Goal: Task Accomplishment & Management: Complete application form

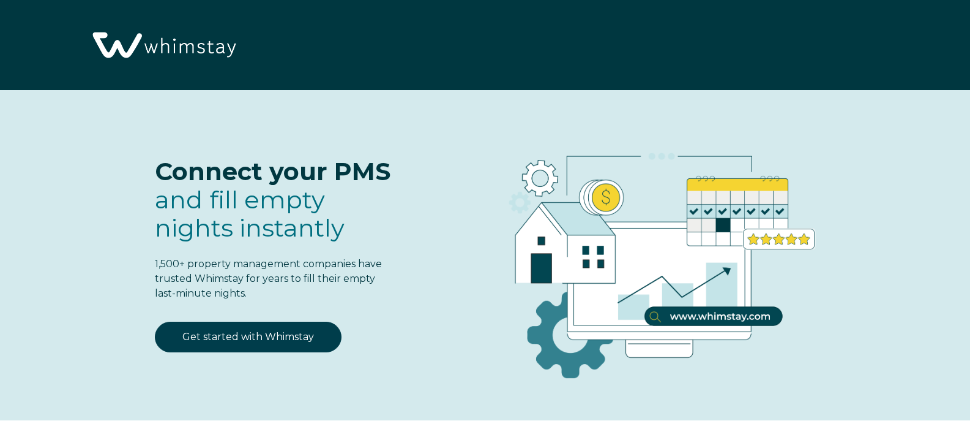
select select "US"
select select "Standard"
select select "US"
select select "Standard"
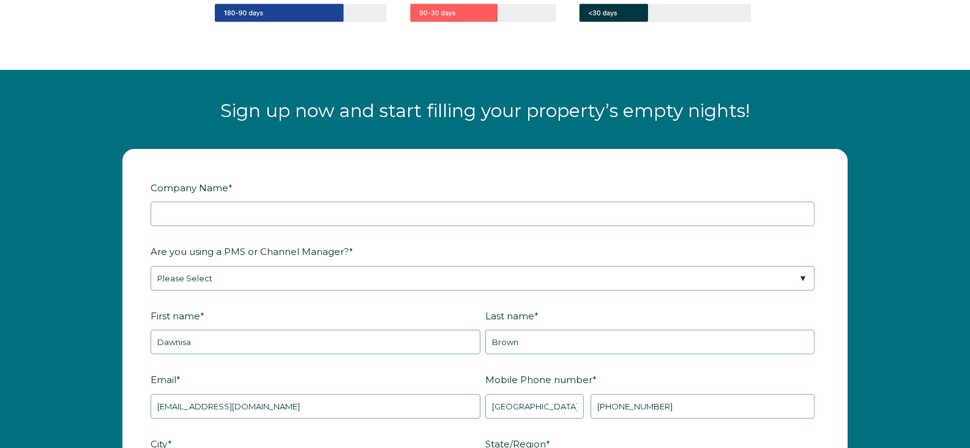
scroll to position [1417, 0]
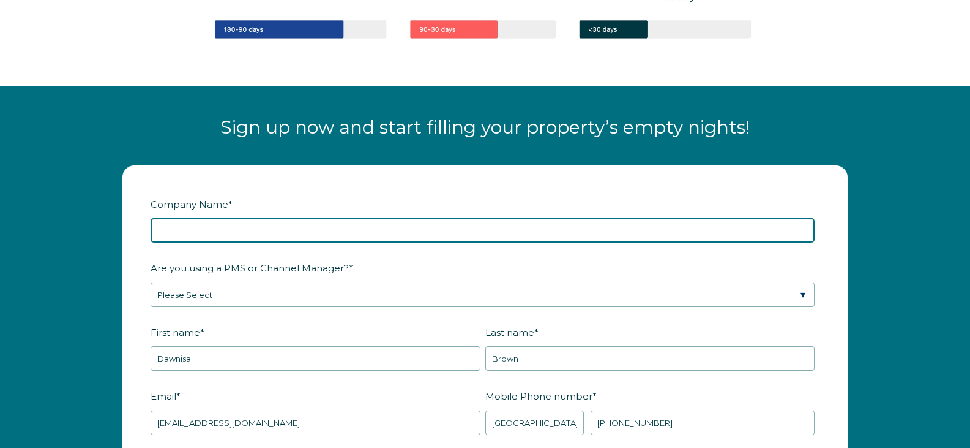
click at [482, 233] on input "Company Name *" at bounding box center [483, 230] width 664 height 24
type input "Mt Fork Management"
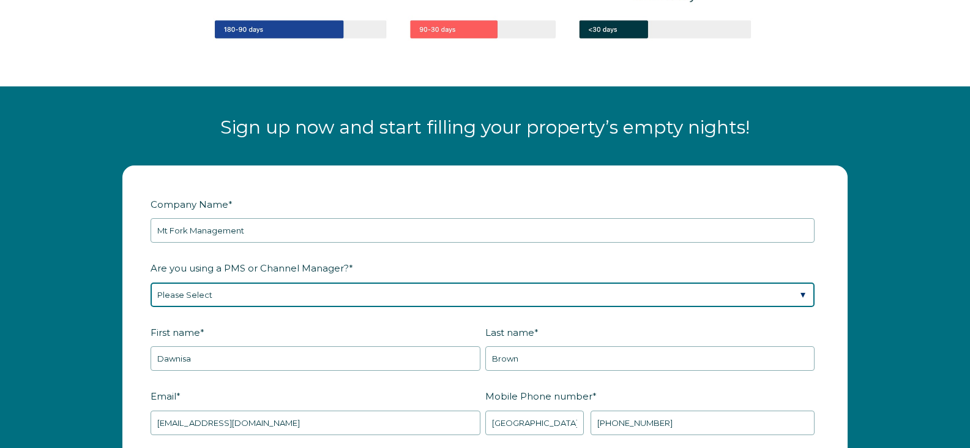
click at [475, 293] on select "Please Select Barefoot BookingPal Boost Brightside CiiRUS Escapia Guesty Hostaw…" at bounding box center [483, 294] width 664 height 24
select select "OwnerRez"
click at [151, 282] on select "Please Select Barefoot BookingPal Boost Brightside CiiRUS Escapia Guesty Hostaw…" at bounding box center [483, 294] width 664 height 24
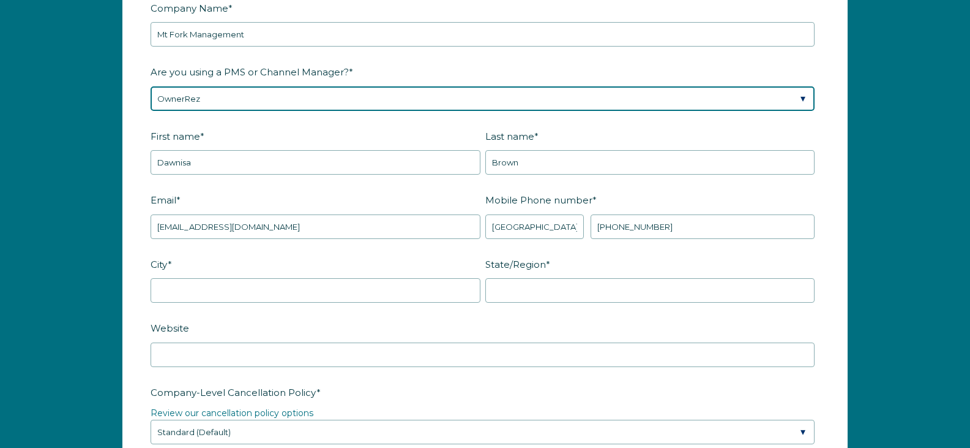
scroll to position [1646, 0]
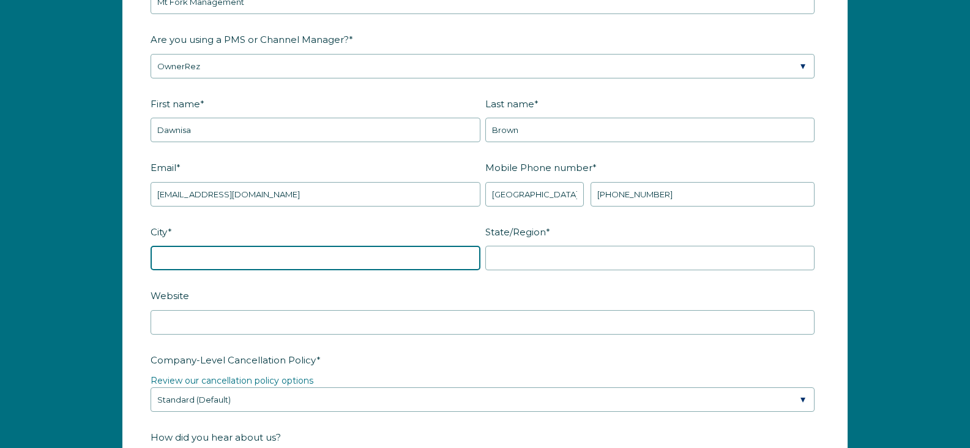
click at [441, 258] on input "City *" at bounding box center [316, 258] width 330 height 24
type input "Broken Bow"
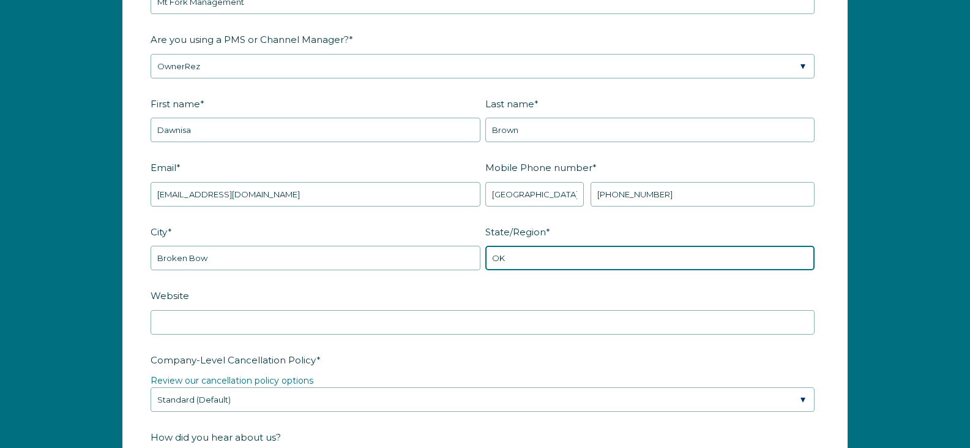
type input "OK"
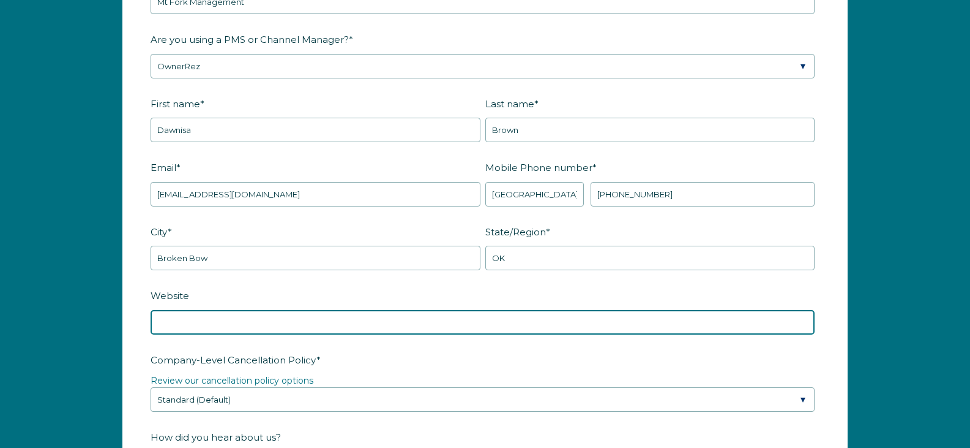
paste input "https://www.mtforkmanagement.com/"
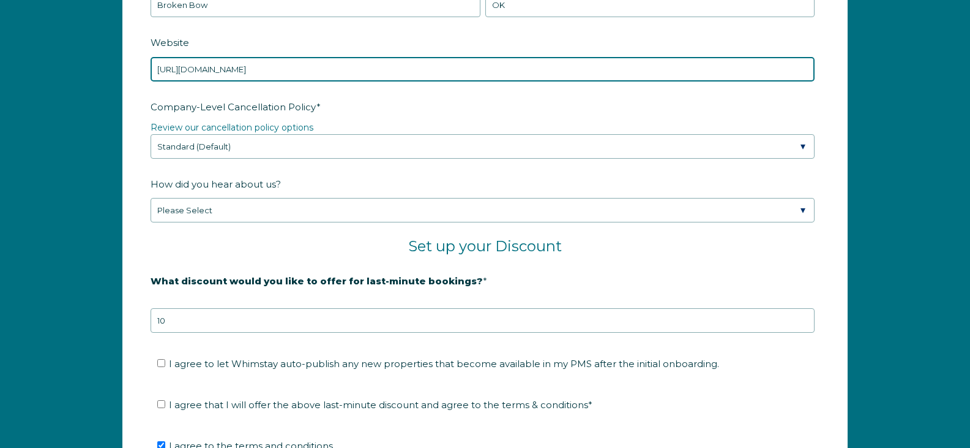
scroll to position [1907, 0]
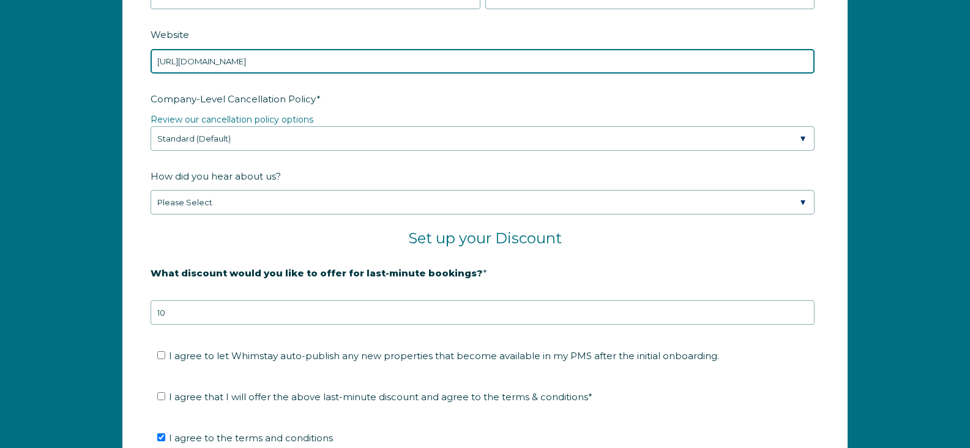
type input "https://www.mtforkmanagement.com/"
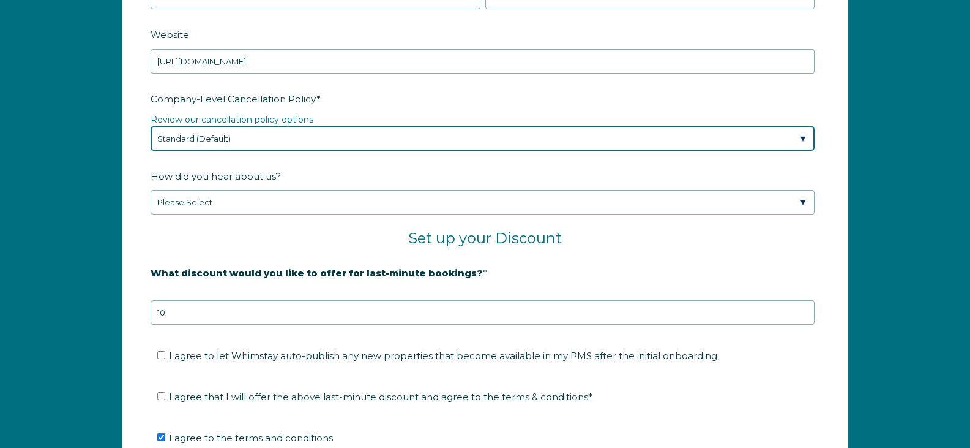
click at [764, 141] on select "Please Select Partial Standard (Default) Moderate Strict" at bounding box center [483, 138] width 664 height 24
select select "Strict"
click at [151, 126] on select "Please Select Partial Standard (Default) Moderate Strict" at bounding box center [483, 138] width 664 height 24
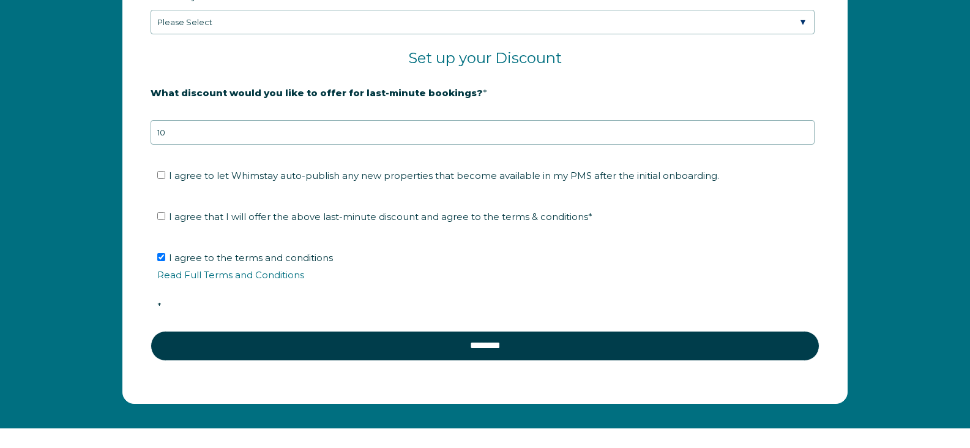
scroll to position [2119, 0]
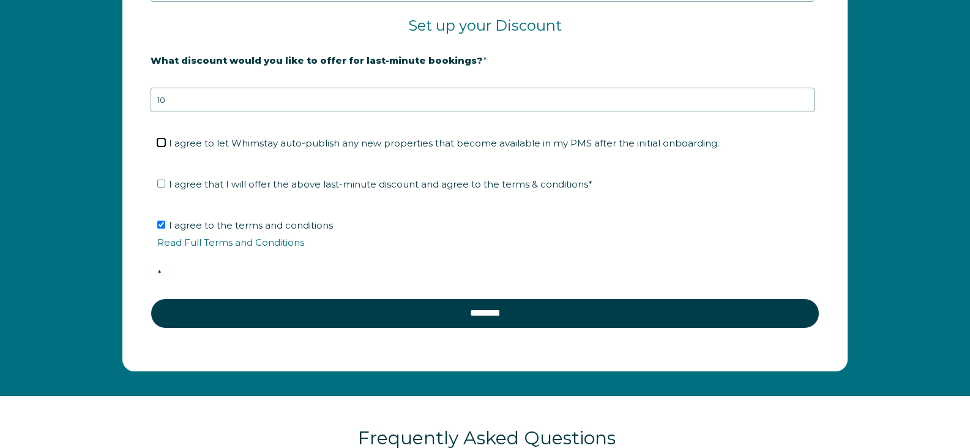
click at [164, 145] on input "I agree to let Whimstay auto-publish any new properties that become available i…" at bounding box center [161, 142] width 8 height 8
checkbox input "true"
click at [160, 186] on input "I agree that I will offer the above last-minute discount and agree to the terms…" at bounding box center [161, 183] width 8 height 8
checkbox input "true"
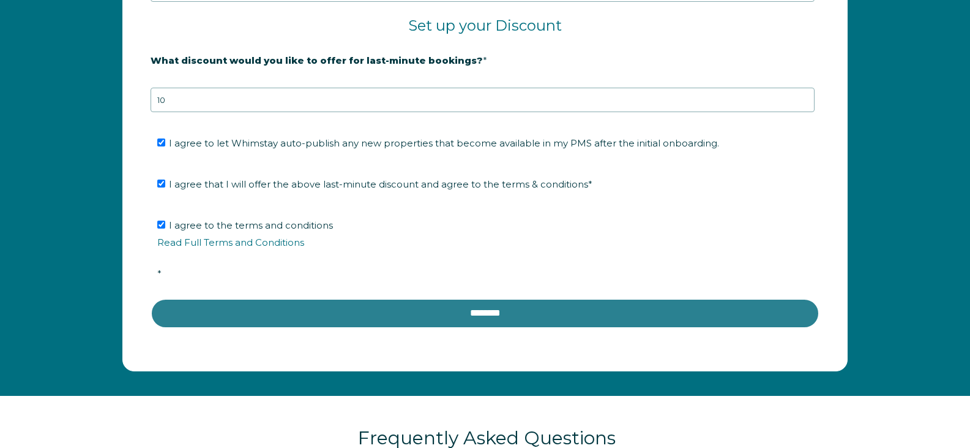
click at [443, 318] on input "********" at bounding box center [485, 312] width 669 height 29
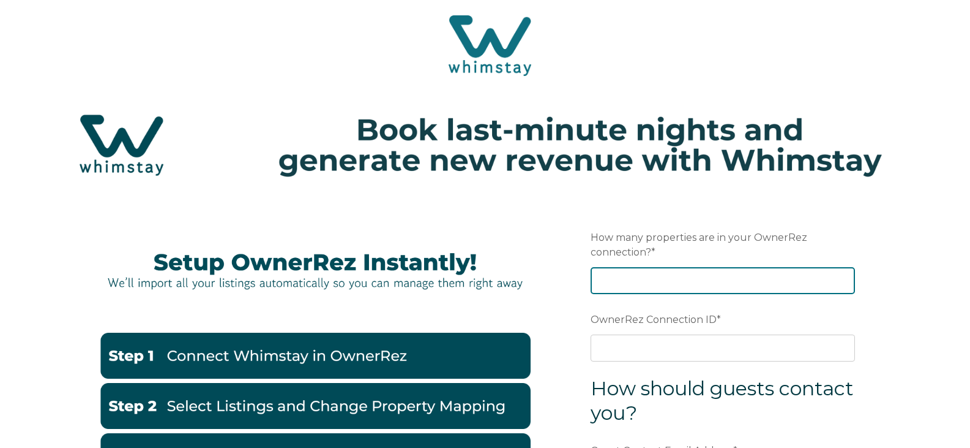
click at [633, 282] on input "How many properties are in your OwnerRez connection? *" at bounding box center [723, 280] width 265 height 27
type input "14"
click at [717, 318] on span "*" at bounding box center [719, 319] width 4 height 19
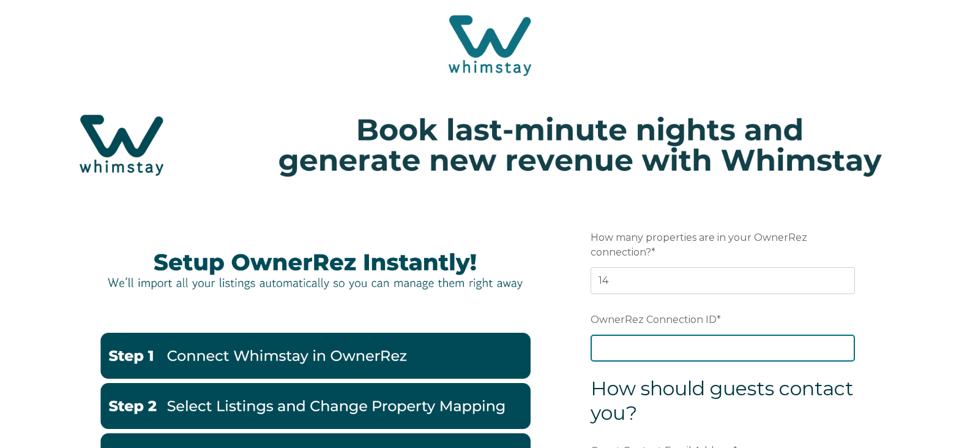
click at [716, 334] on input "OwnerRez Connection ID *" at bounding box center [723, 347] width 265 height 27
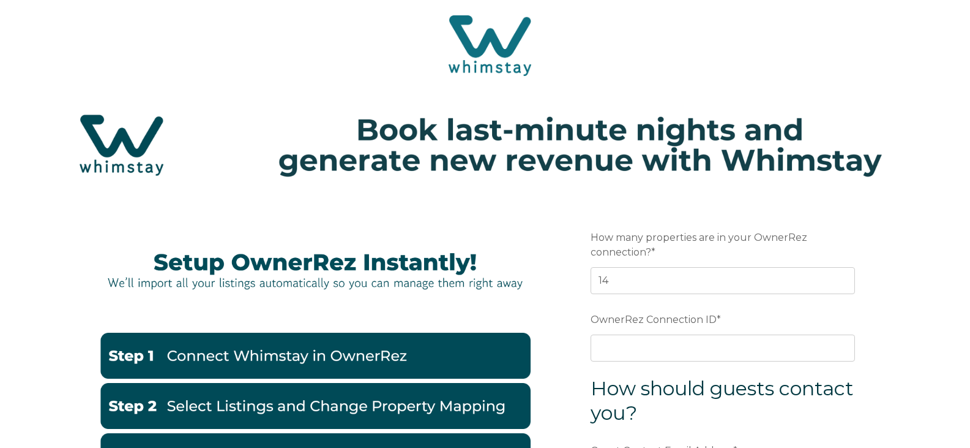
click at [673, 318] on span "OwnerRez Connection ID" at bounding box center [654, 319] width 126 height 19
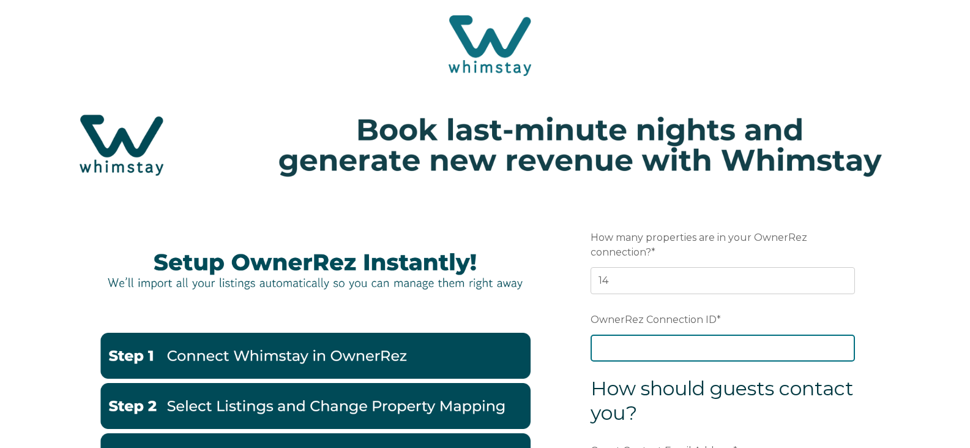
click at [673, 334] on input "OwnerRez Connection ID *" at bounding box center [723, 347] width 265 height 27
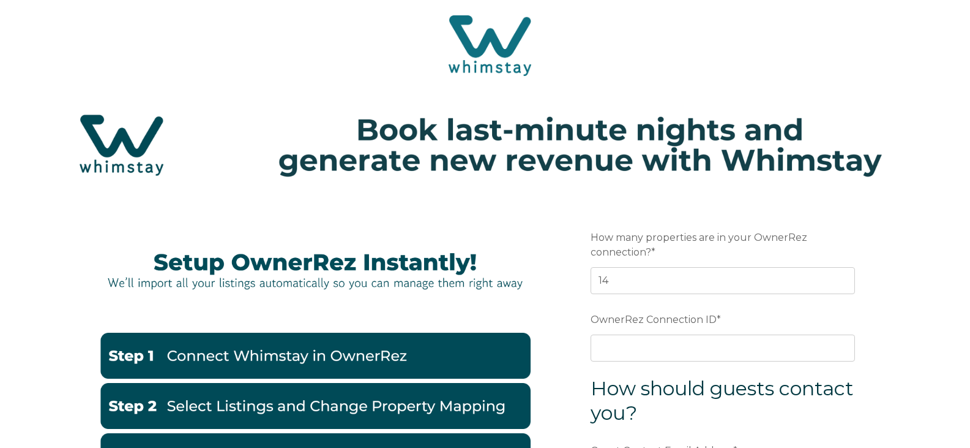
click at [675, 320] on span "OwnerRez Connection ID" at bounding box center [654, 319] width 126 height 19
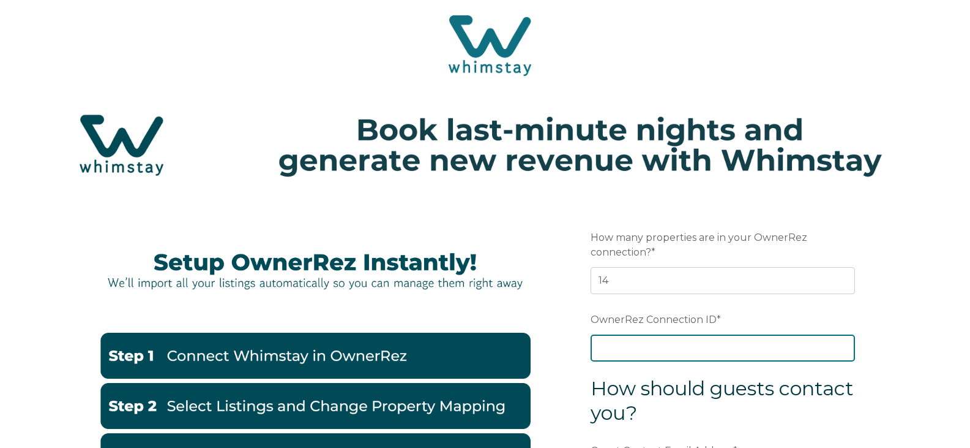
click at [675, 334] on input "OwnerRez Connection ID *" at bounding box center [723, 347] width 265 height 27
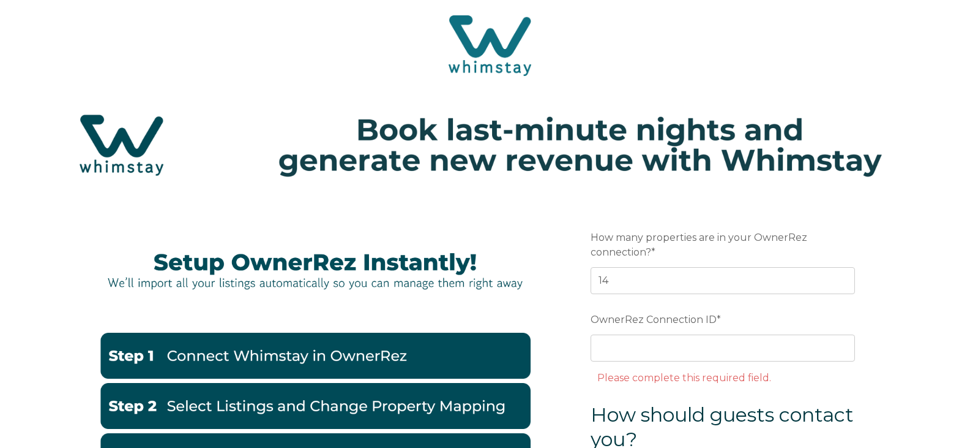
click at [675, 320] on span "OwnerRez Connection ID" at bounding box center [654, 319] width 126 height 19
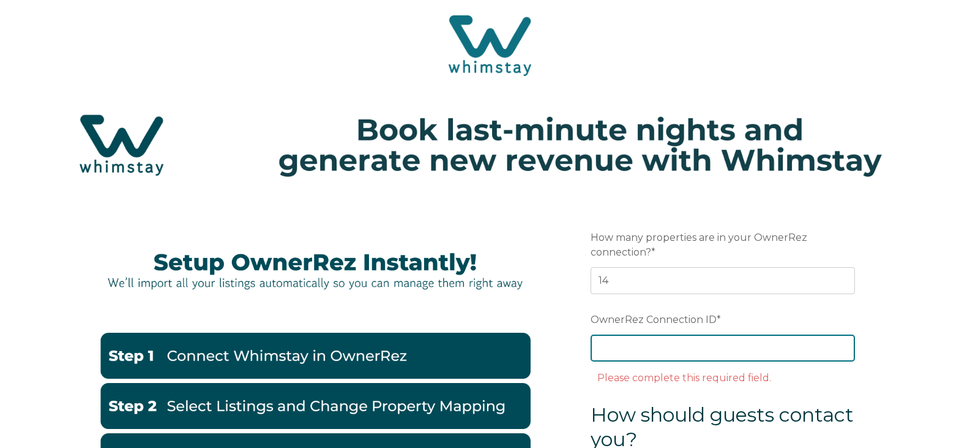
click at [675, 334] on input "OwnerRez Connection ID *" at bounding box center [723, 347] width 265 height 27
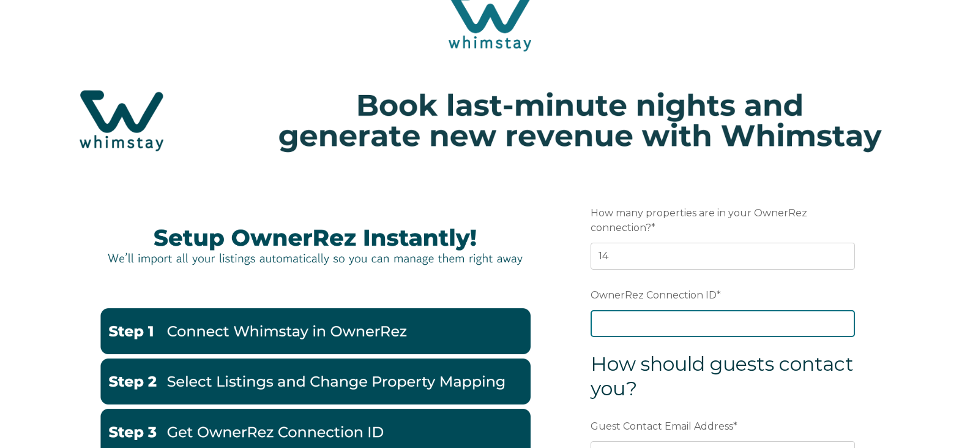
scroll to position [130, 0]
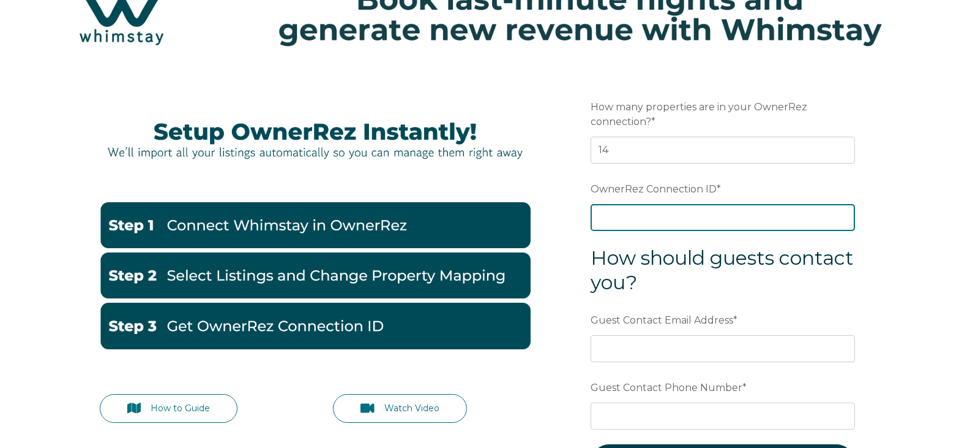
paste input "ora7ccddfb70x"
type input "ora7ccddfb70x"
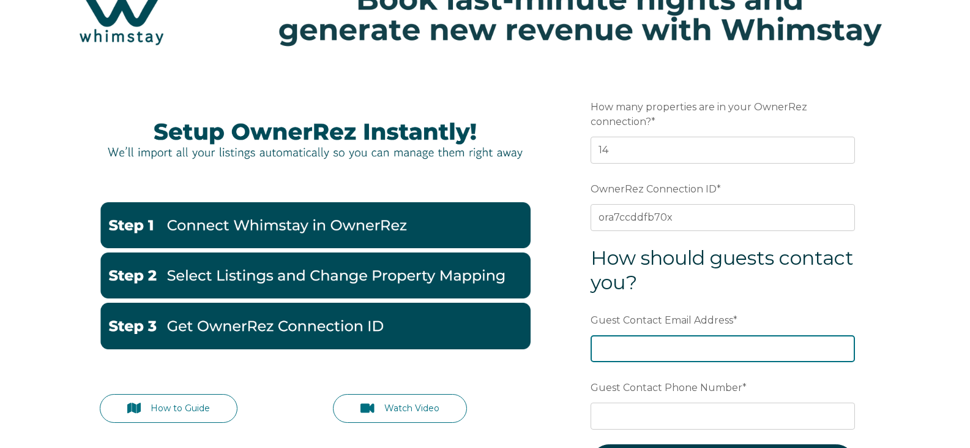
click at [681, 352] on input "Guest Contact Email Address *" at bounding box center [723, 348] width 265 height 27
type input "[EMAIL_ADDRESS][DOMAIN_NAME]"
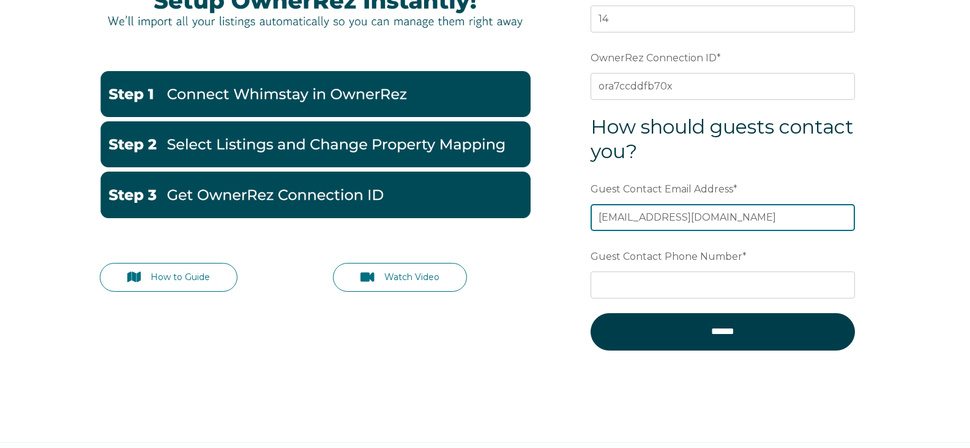
scroll to position [310, 0]
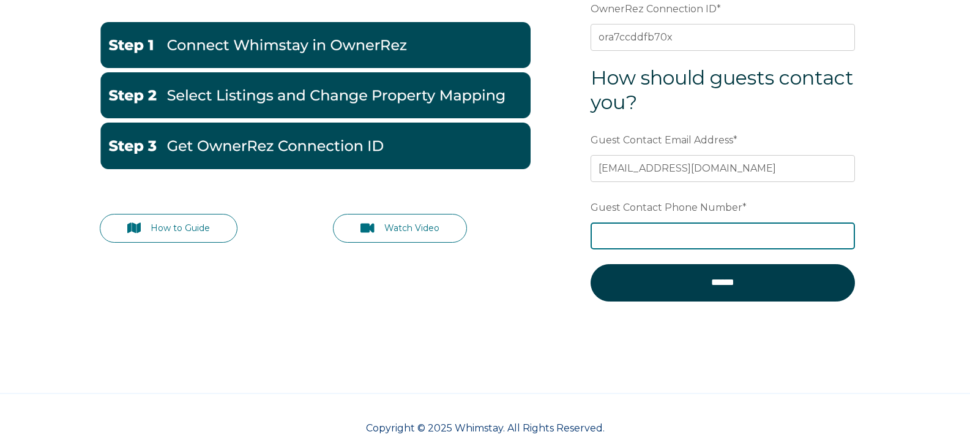
click at [716, 238] on input "Guest Contact Phone Number *" at bounding box center [723, 235] width 265 height 27
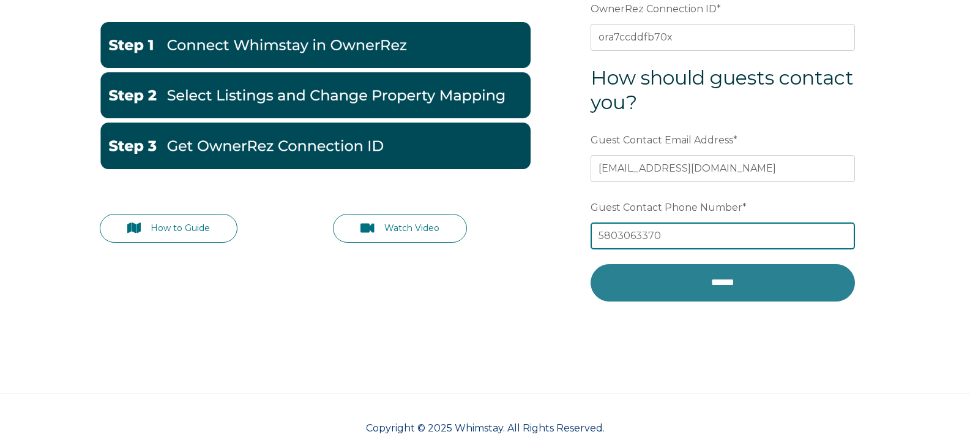
type input "5803063370"
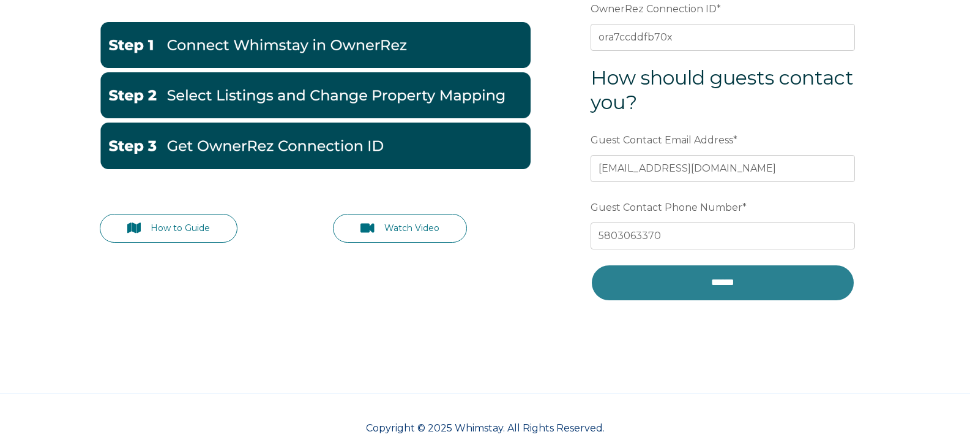
click at [720, 276] on input "******" at bounding box center [723, 282] width 265 height 37
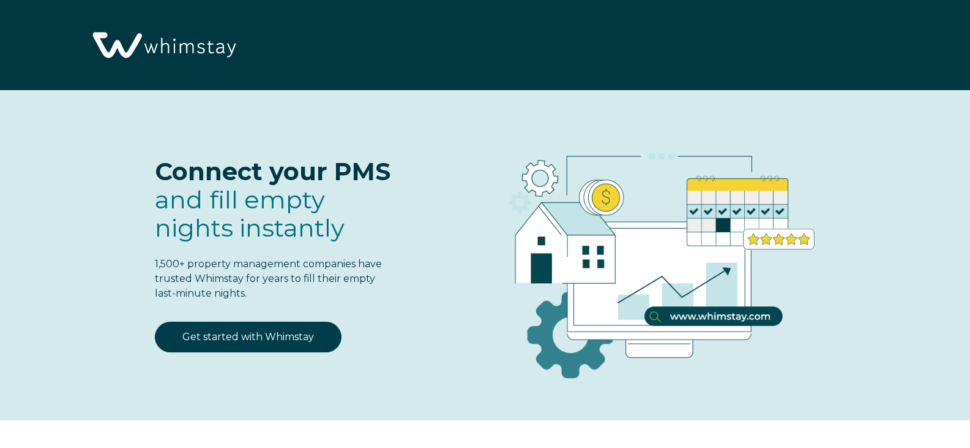
select select "US"
select select "Standard"
